Goal: Contribute content: Add original content to the website for others to see

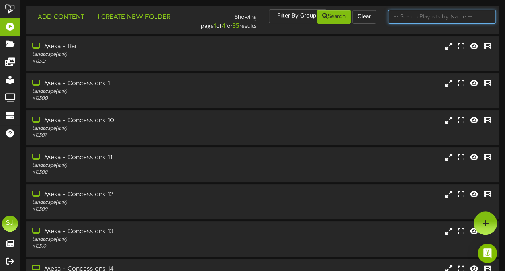
click at [423, 16] on input "text" at bounding box center [442, 17] width 108 height 14
type input "5"
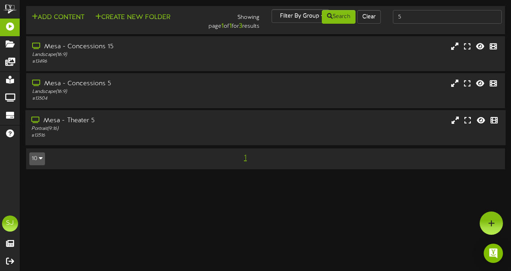
click at [141, 123] on div "Mesa - Theater 5" at bounding box center [125, 120] width 188 height 9
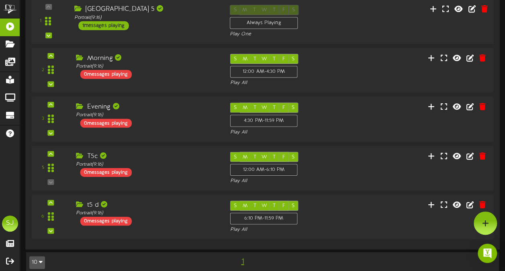
scroll to position [192, 0]
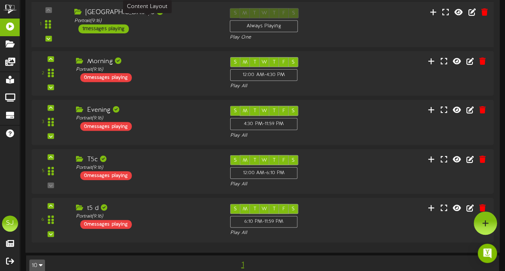
click at [192, 17] on div "Portrait ( 9:16 )" at bounding box center [145, 20] width 143 height 7
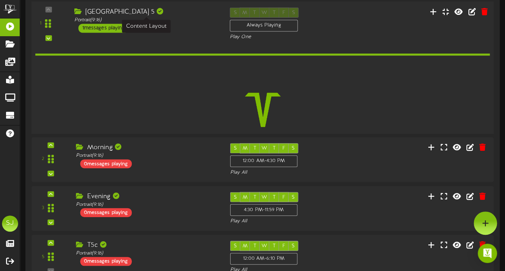
scroll to position [191, 0]
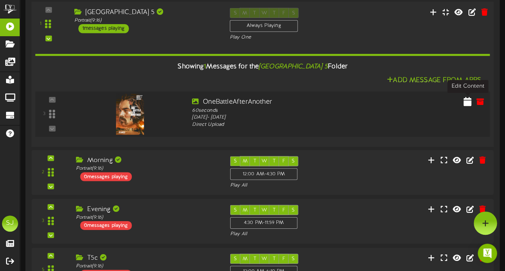
click at [468, 103] on icon at bounding box center [468, 101] width 8 height 9
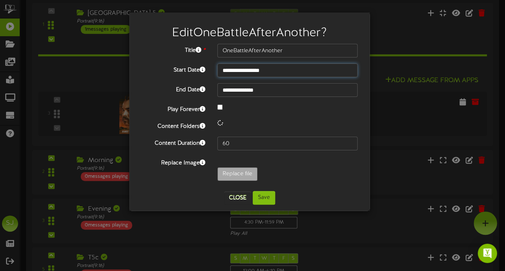
click at [283, 71] on input "**********" at bounding box center [287, 70] width 140 height 14
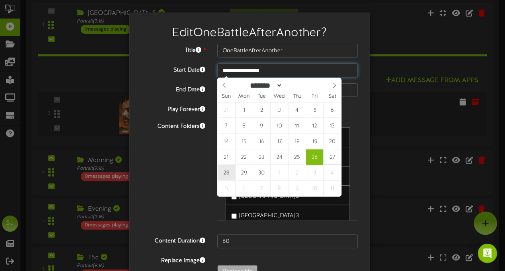
type input "**********"
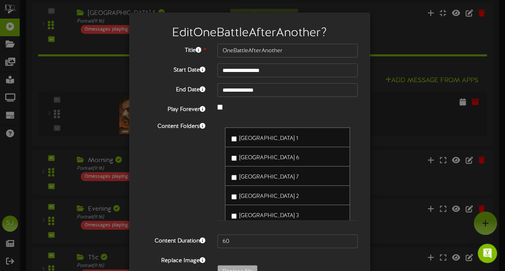
click at [156, 172] on div "Content Folders [GEOGRAPHIC_DATA] 1 [GEOGRAPHIC_DATA] 6 [GEOGRAPHIC_DATA] 7 [GE…" at bounding box center [249, 174] width 228 height 108
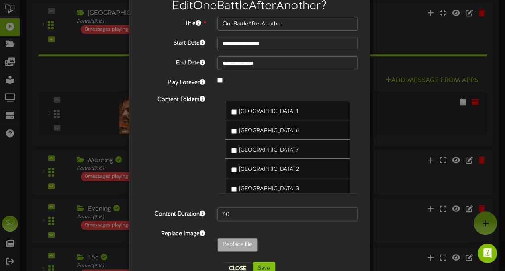
scroll to position [49, 0]
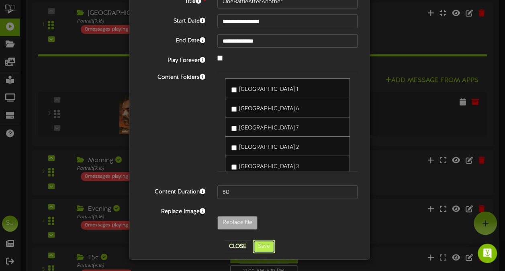
click at [268, 247] on button "Save" at bounding box center [264, 246] width 22 height 14
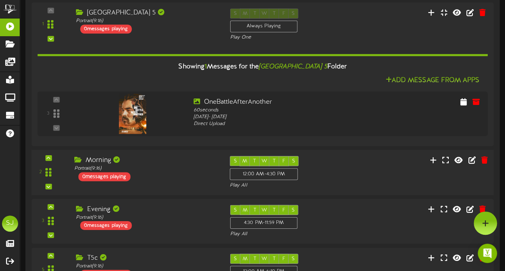
click at [300, 178] on div "S M T W T F S 12:00 AM - 4:30 PM Play All" at bounding box center [282, 172] width 117 height 33
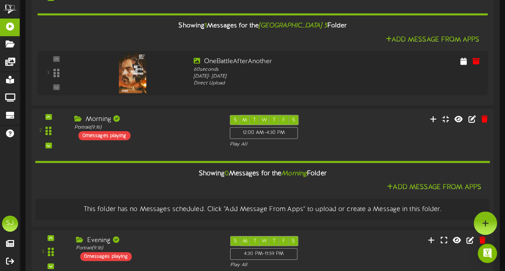
scroll to position [272, 0]
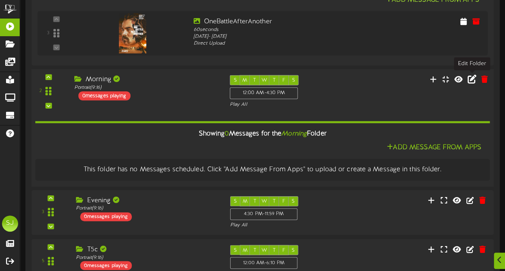
click at [470, 78] on icon at bounding box center [472, 78] width 9 height 9
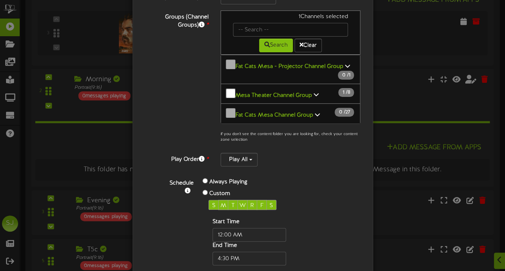
scroll to position [138, 0]
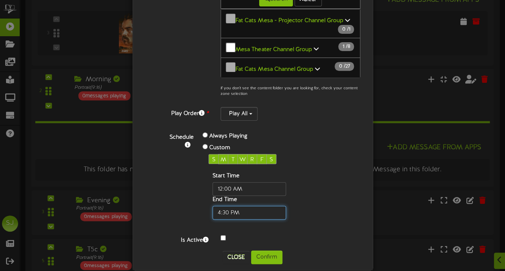
click at [227, 206] on input "text" at bounding box center [250, 213] width 74 height 14
type input "11:15 PM"
click at [275, 250] on button "Confirm" at bounding box center [266, 257] width 31 height 14
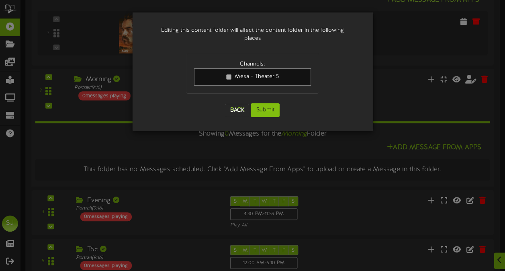
click at [273, 95] on div "Back Submit" at bounding box center [252, 110] width 132 height 30
click at [269, 103] on button "Submit" at bounding box center [265, 110] width 29 height 14
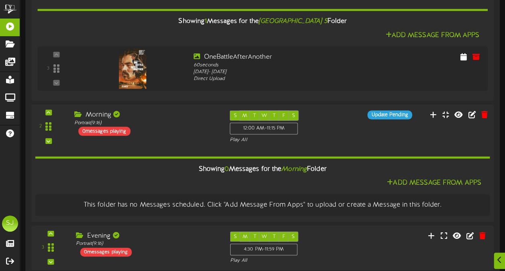
scroll to position [317, 0]
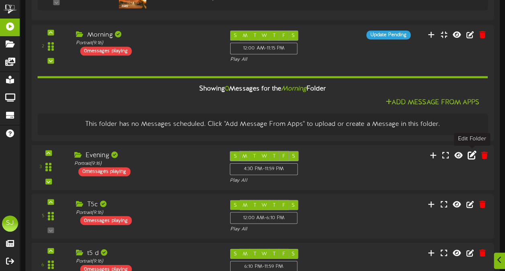
click at [469, 154] on icon at bounding box center [472, 154] width 9 height 9
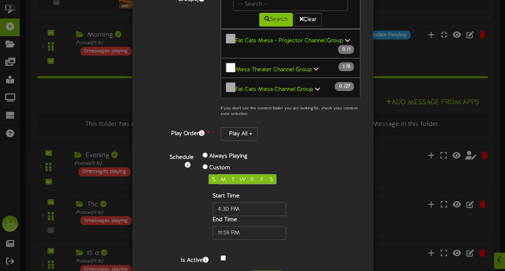
scroll to position [138, 0]
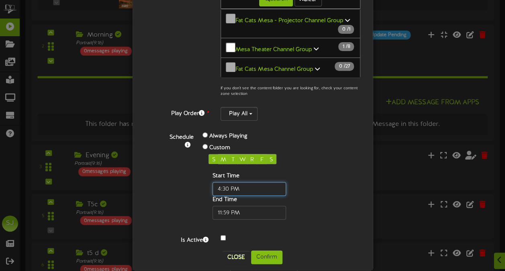
click at [222, 182] on input "text" at bounding box center [250, 189] width 74 height 14
type input "11:15 AM"
click at [260, 250] on button "Confirm" at bounding box center [266, 257] width 31 height 14
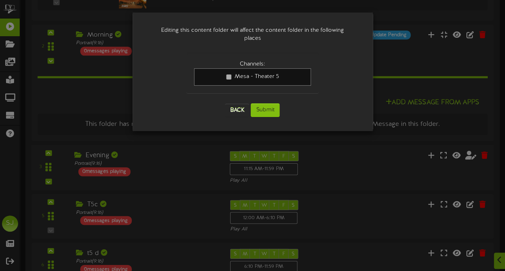
scroll to position [0, 0]
click at [265, 103] on button "Submit" at bounding box center [265, 110] width 29 height 14
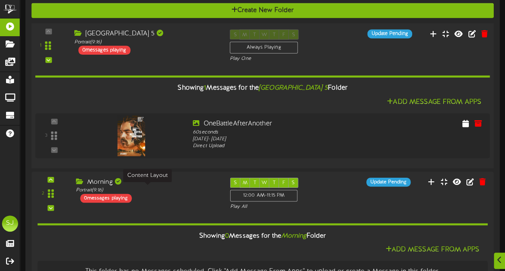
scroll to position [269, 0]
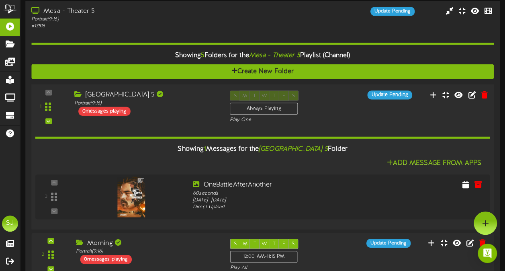
click at [167, 112] on div "[GEOGRAPHIC_DATA] 5 Portrait ( 9:16 ) 0 messages playing" at bounding box center [145, 102] width 155 height 25
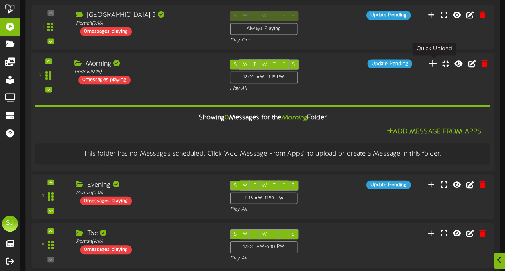
click at [433, 63] on icon at bounding box center [433, 63] width 8 height 9
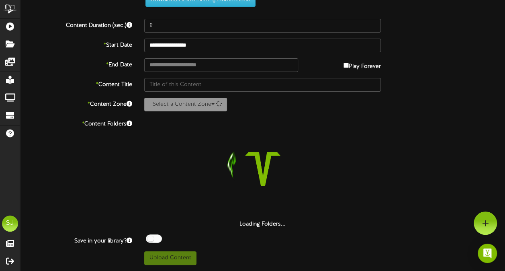
scroll to position [29, 0]
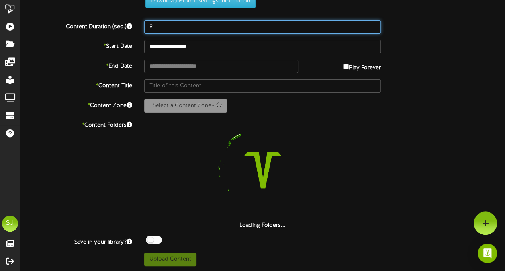
click at [258, 27] on input "8" at bounding box center [262, 27] width 237 height 14
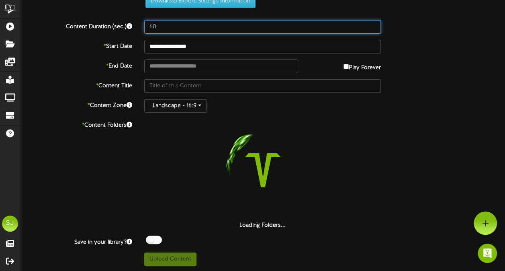
type input "60"
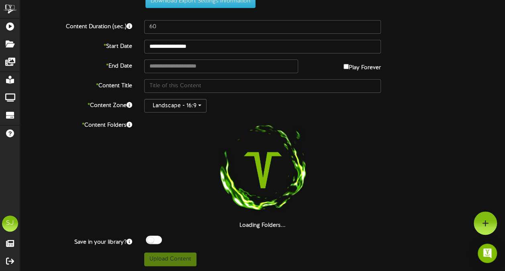
scroll to position [0, 0]
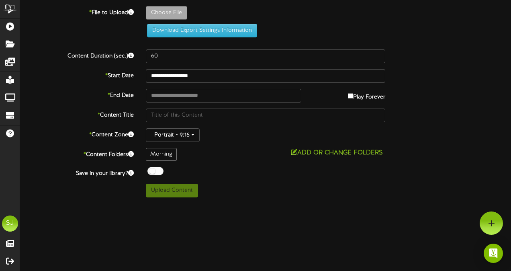
click at [247, 40] on div "* File to Upload Choose File Download Export Settings Information" at bounding box center [265, 24] width 503 height 37
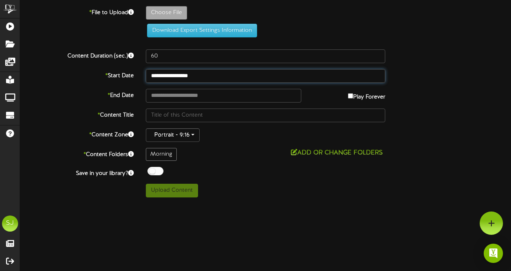
click at [198, 77] on input "**********" at bounding box center [265, 76] width 239 height 14
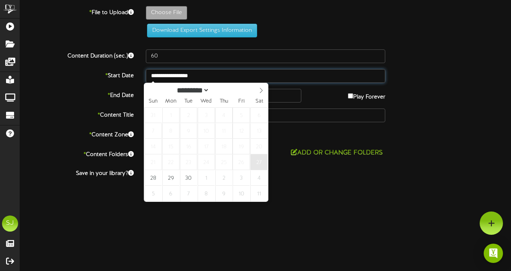
type input "**********"
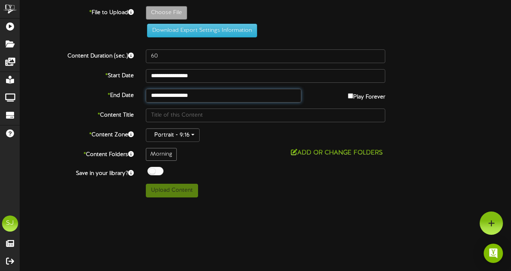
click at [216, 96] on input "**********" at bounding box center [223, 96] width 155 height 14
click at [161, 173] on div at bounding box center [155, 171] width 16 height 8
type input "**********"
type input "Gabby"
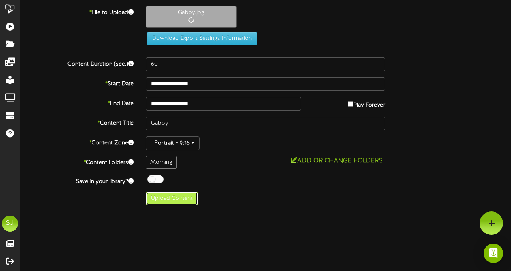
click at [161, 194] on button "Upload Content" at bounding box center [172, 199] width 52 height 14
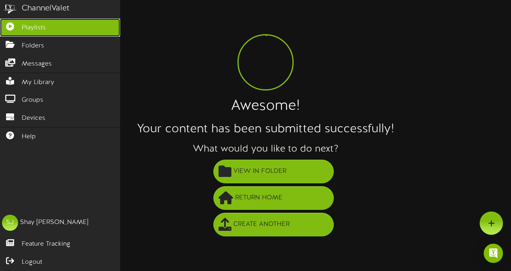
click at [16, 27] on icon at bounding box center [10, 25] width 20 height 6
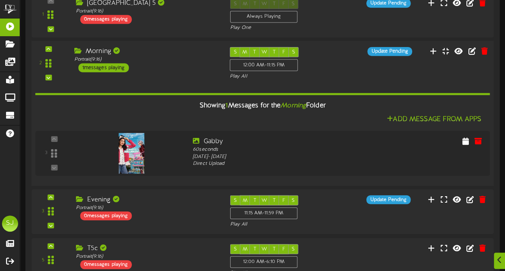
click at [169, 82] on div "Showing 1 Messages for the Morning Folder Add Message From Apps 3" at bounding box center [262, 130] width 455 height 100
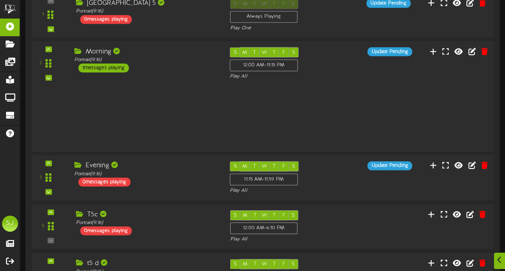
scroll to position [201, 0]
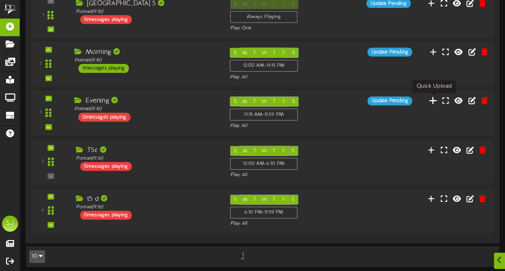
click at [437, 98] on icon at bounding box center [433, 100] width 8 height 9
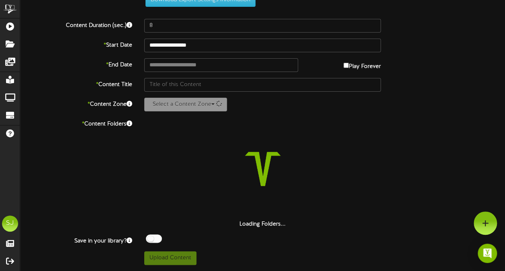
scroll to position [29, 0]
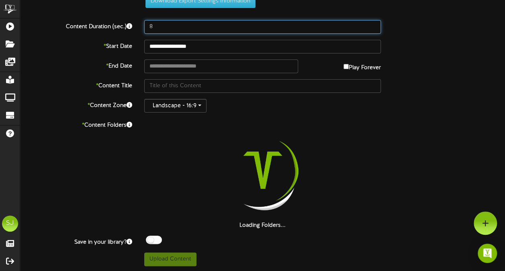
click at [180, 27] on input "8" at bounding box center [262, 27] width 237 height 14
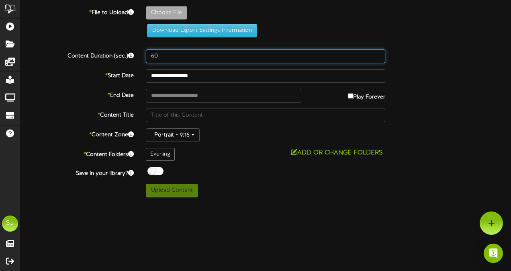
type input "60"
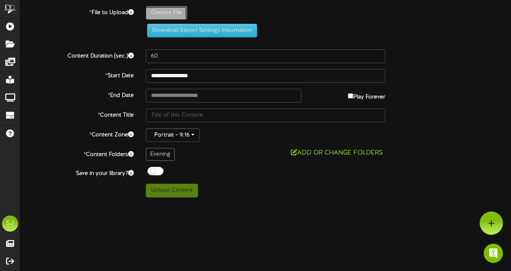
type input "**********"
type input "OneBattleAfterAnother"
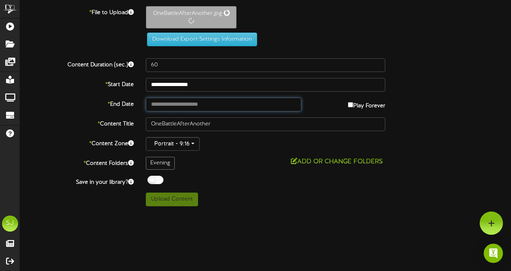
click at [184, 104] on input "text" at bounding box center [223, 105] width 155 height 14
type input "**********"
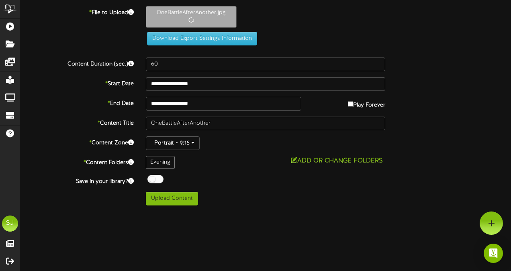
click at [267, 206] on div "ChannelValet Playlists Folders Messages My Library Groups Devices Help SJ [PERS…" at bounding box center [255, 105] width 511 height 211
click at [162, 177] on div at bounding box center [155, 179] width 16 height 8
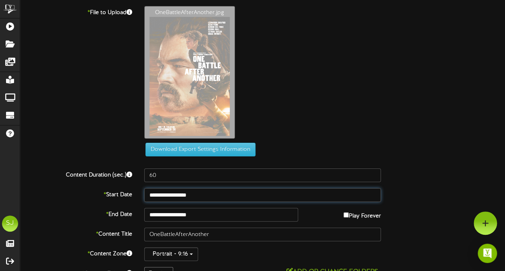
click at [172, 200] on input "**********" at bounding box center [262, 195] width 237 height 14
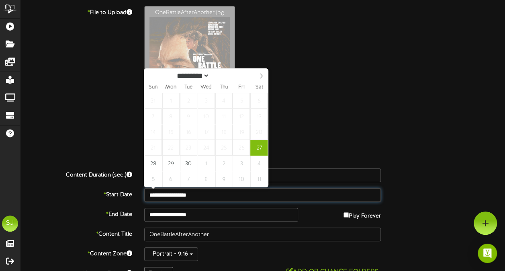
click at [172, 200] on input "**********" at bounding box center [262, 195] width 237 height 14
drag, startPoint x: 172, startPoint y: 200, endPoint x: 410, endPoint y: 87, distance: 263.8
click at [410, 87] on div "OneBattleAfterAnother.jpg" at bounding box center [324, 74] width 373 height 137
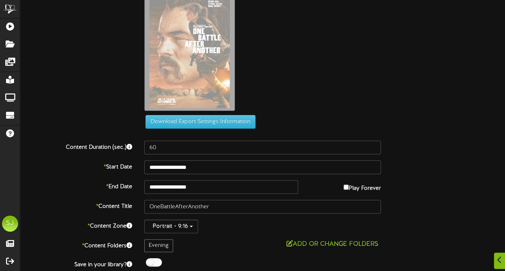
scroll to position [50, 0]
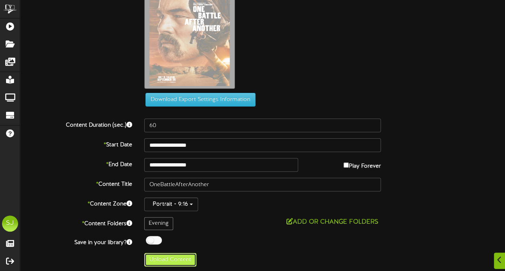
click at [182, 259] on button "Upload Content" at bounding box center [170, 260] width 52 height 14
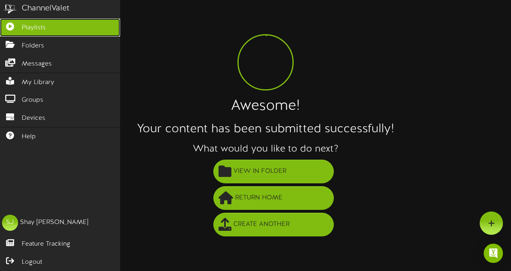
click at [4, 35] on link "Playlists" at bounding box center [60, 27] width 120 height 18
